Goal: Information Seeking & Learning: Learn about a topic

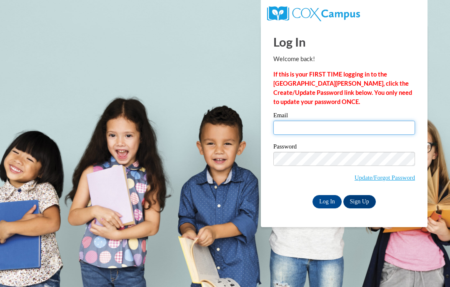
click at [310, 134] on input "Email" at bounding box center [344, 128] width 142 height 14
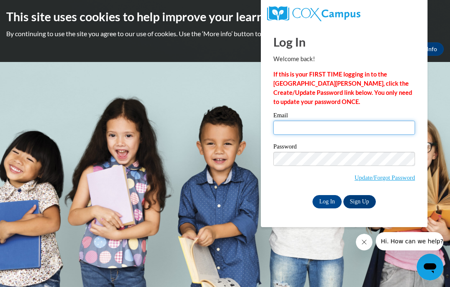
type input "n.colson@thefrazercenter.org"
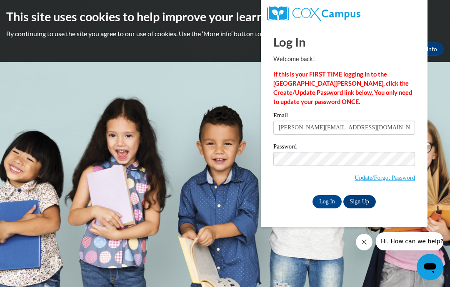
click at [327, 203] on input "Log In" at bounding box center [326, 201] width 29 height 13
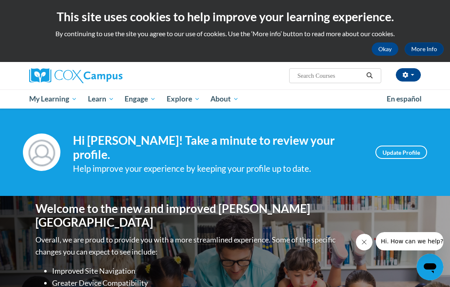
click at [0, 0] on span "My Course Progress" at bounding box center [0, 0] width 0 height 0
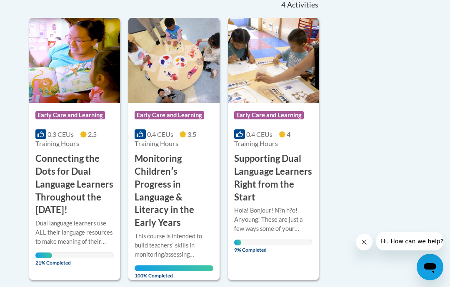
scroll to position [180, 0]
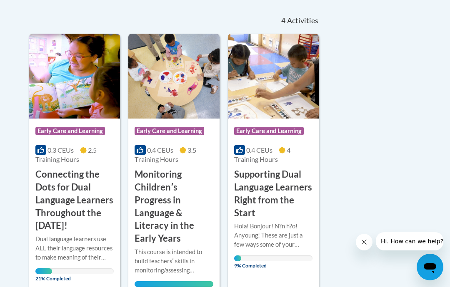
click at [272, 190] on h3 "Supporting Dual Language Learners Right from the Start" at bounding box center [273, 193] width 78 height 51
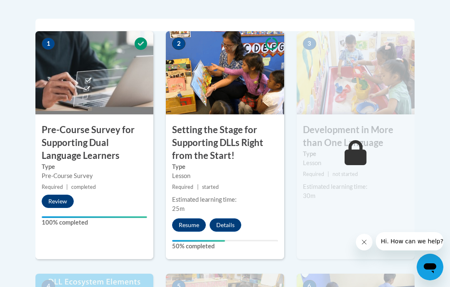
scroll to position [281, 0]
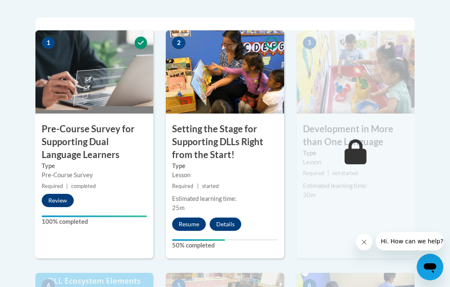
click at [191, 227] on button "Resume" at bounding box center [189, 224] width 34 height 13
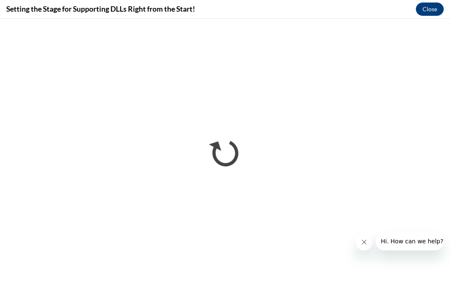
scroll to position [0, 0]
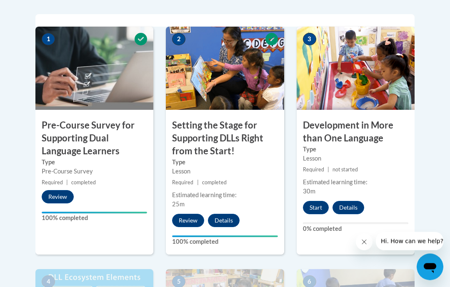
click at [315, 207] on button "Start" at bounding box center [316, 208] width 26 height 13
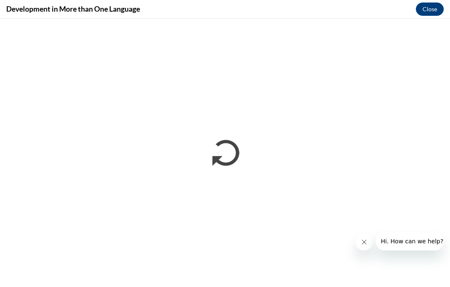
click at [365, 240] on icon "Close message from company" at bounding box center [364, 242] width 7 height 7
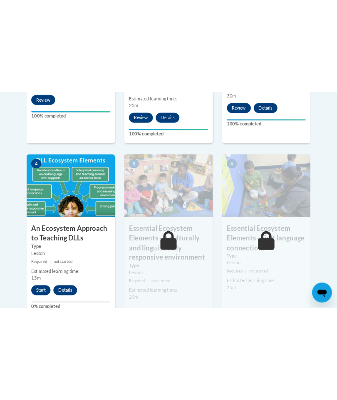
scroll to position [471, 0]
